Goal: Task Accomplishment & Management: Complete application form

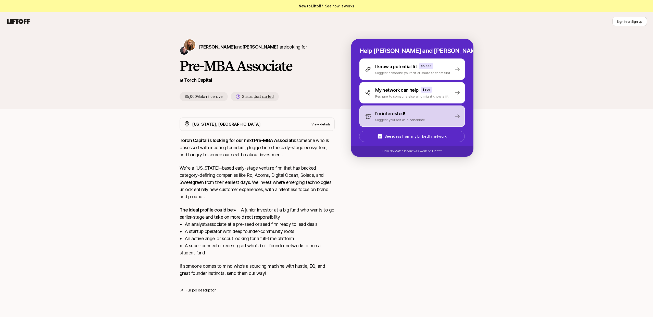
click at [406, 120] on p "Suggest yourself as a candidate" at bounding box center [400, 119] width 50 height 5
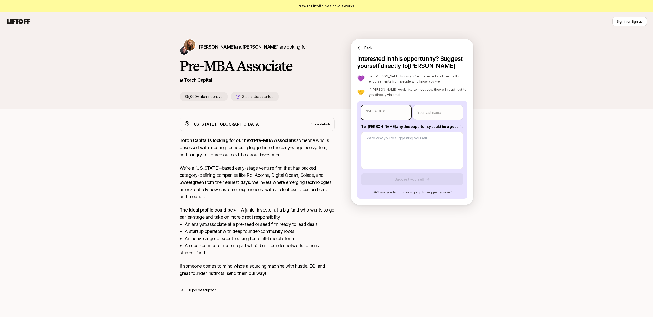
type textarea "x"
click at [385, 116] on body "New to Liftoff? See how it works Sign in or Sign up Sign in or Sign up [PERSON_…" at bounding box center [326, 158] width 653 height 317
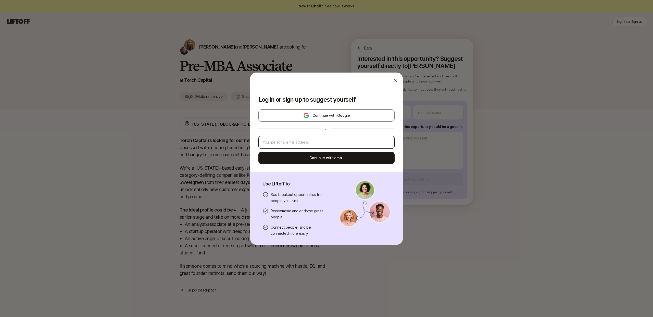
click at [359, 143] on input "email" at bounding box center [327, 142] width 128 height 6
type input "[PERSON_NAME][EMAIL_ADDRESS][PERSON_NAME][DOMAIN_NAME]"
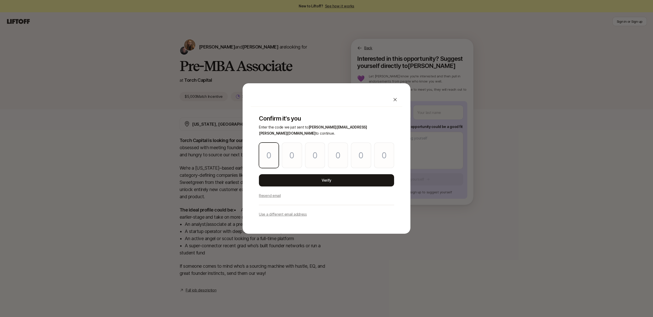
type input "6"
type input "3"
type input "7"
type input "0"
type input "7"
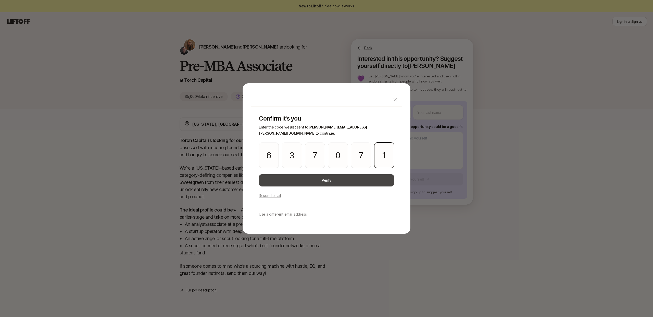
type input "1"
click at [381, 175] on button "Verify" at bounding box center [326, 180] width 135 height 12
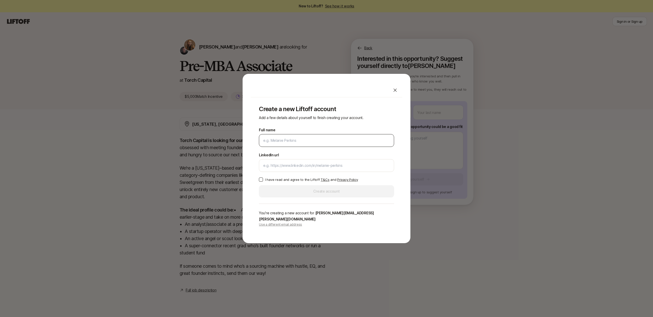
click at [316, 143] on input "Full name" at bounding box center [326, 140] width 127 height 6
type input "[PERSON_NAME]"
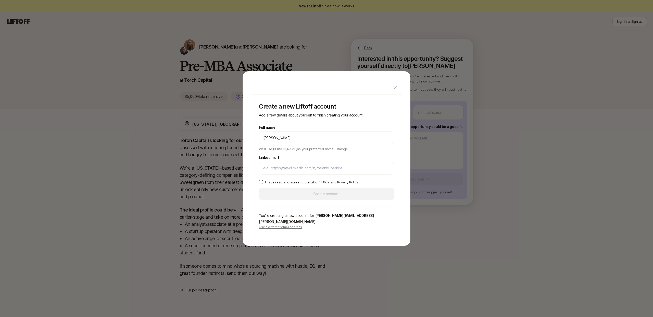
click at [294, 183] on p "I have read and agree to the Liftoff T&Cs and Privacy Policy" at bounding box center [311, 181] width 93 height 5
click at [263, 183] on button "I have read and agree to the Liftoff T&Cs and Privacy Policy" at bounding box center [261, 182] width 4 height 4
click at [296, 174] on div at bounding box center [326, 168] width 135 height 13
click at [298, 174] on div at bounding box center [326, 168] width 135 height 13
click at [298, 171] on input "LinkedIn url" at bounding box center [326, 168] width 127 height 6
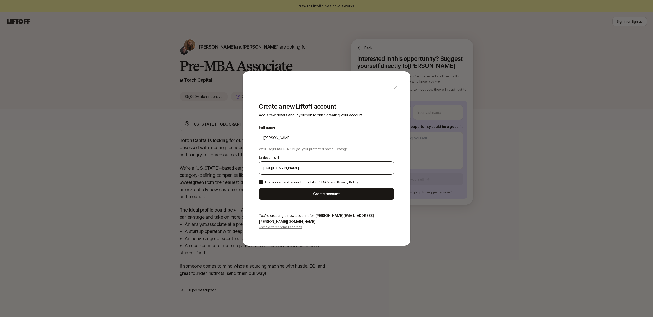
type input "[URL][DOMAIN_NAME]"
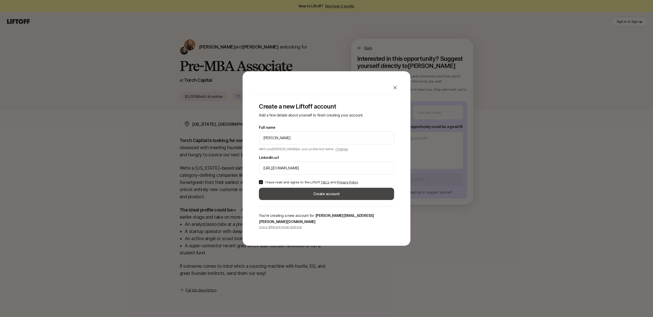
click at [313, 195] on button "Create account" at bounding box center [326, 194] width 135 height 12
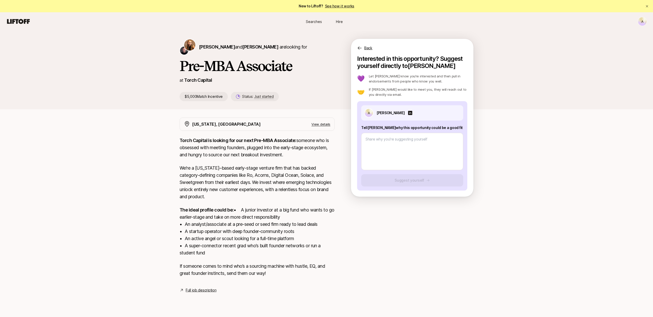
click at [205, 293] on link "Full job description" at bounding box center [201, 290] width 31 height 6
type textarea "x"
